Goal: Navigation & Orientation: Find specific page/section

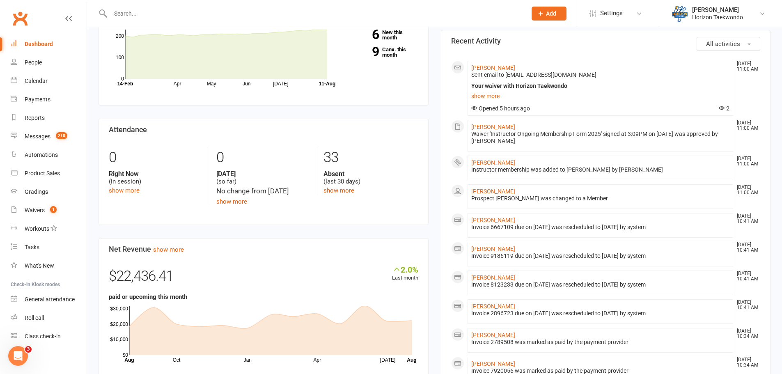
scroll to position [287, 0]
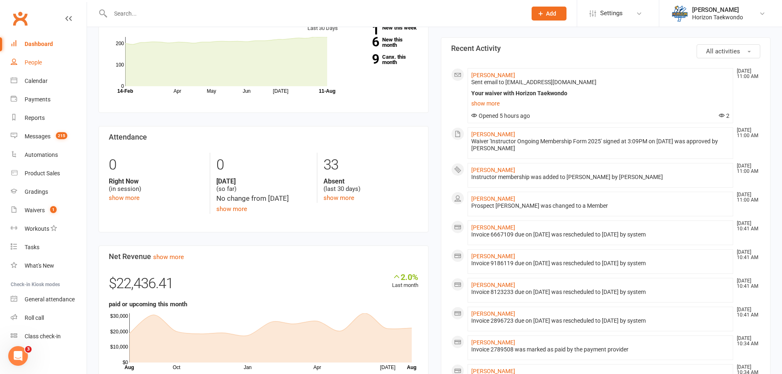
click at [37, 64] on div "People" at bounding box center [33, 62] width 17 height 7
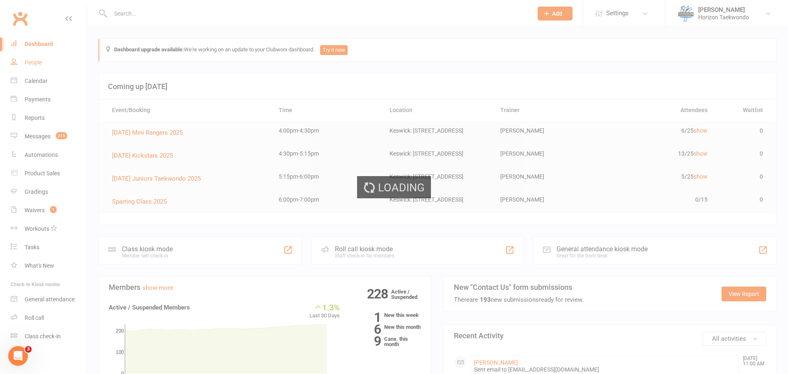
select select "100"
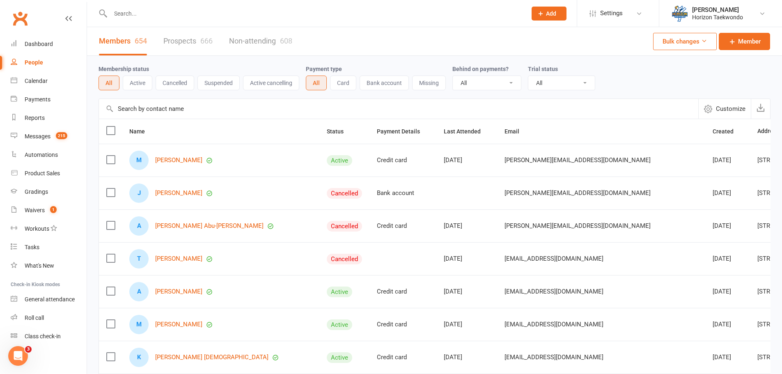
click at [189, 41] on link "Prospects 666" at bounding box center [187, 41] width 49 height 28
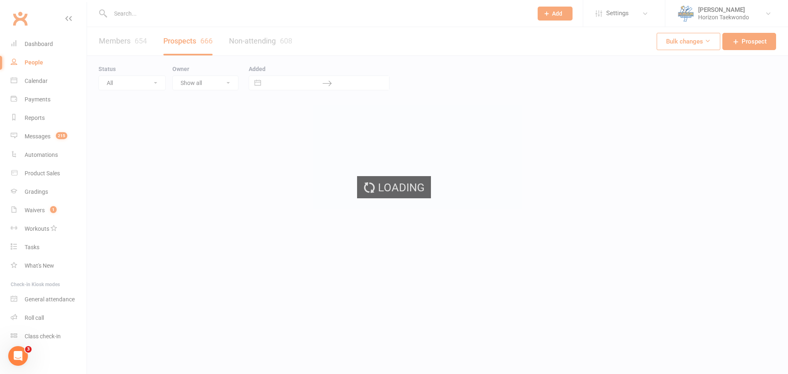
select select "50"
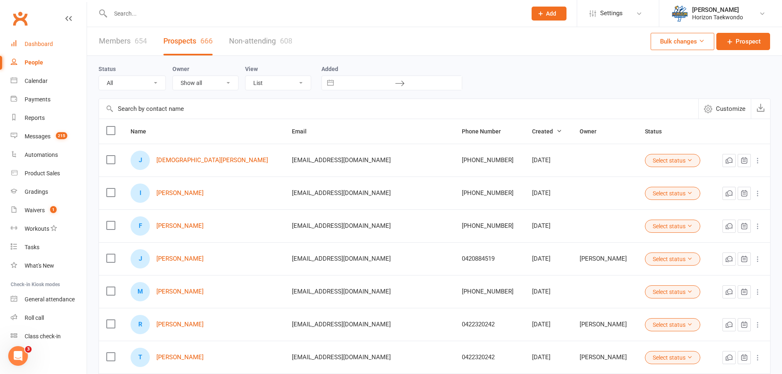
click at [47, 40] on link "Dashboard" at bounding box center [49, 44] width 76 height 18
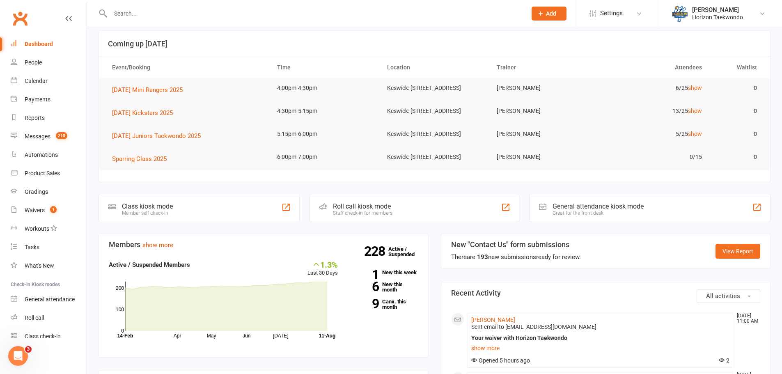
scroll to position [37, 0]
